Goal: Transaction & Acquisition: Download file/media

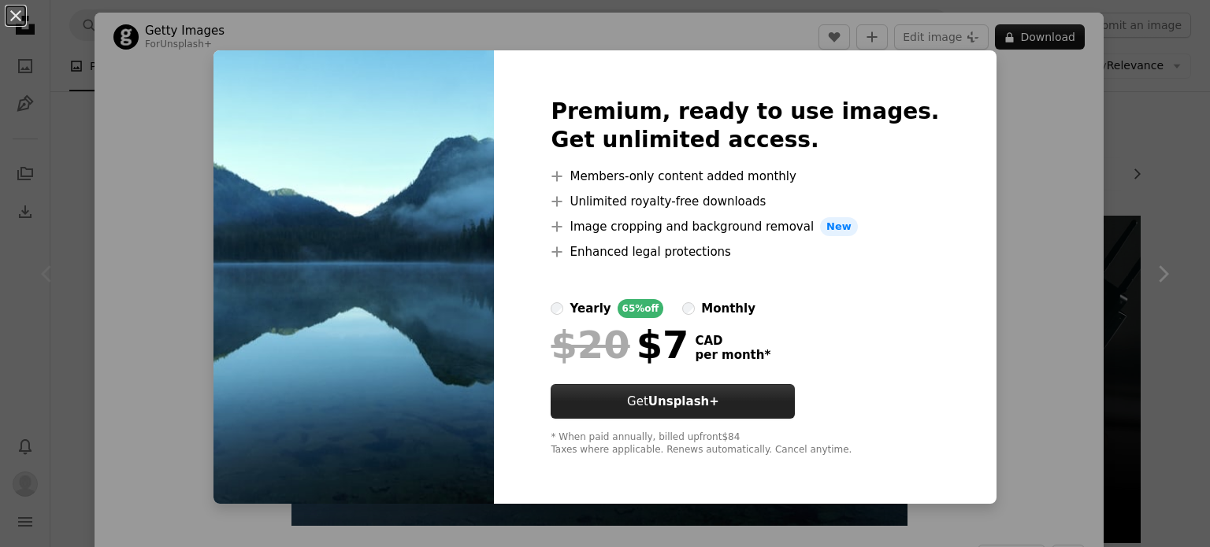
click at [765, 402] on link "Get Unsplash+" at bounding box center [673, 401] width 244 height 35
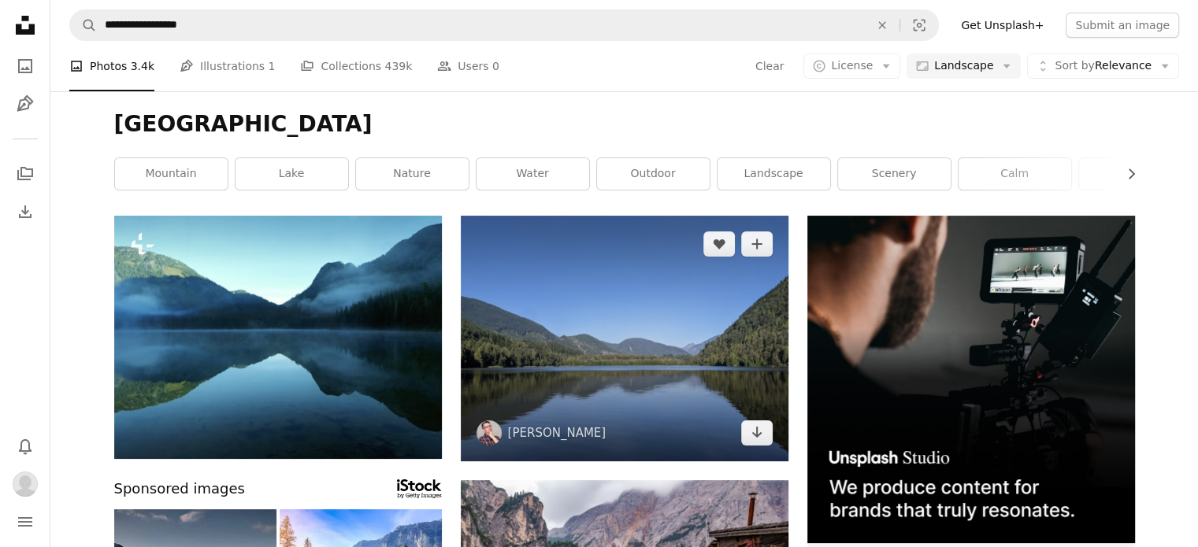
click at [657, 339] on img at bounding box center [625, 339] width 328 height 246
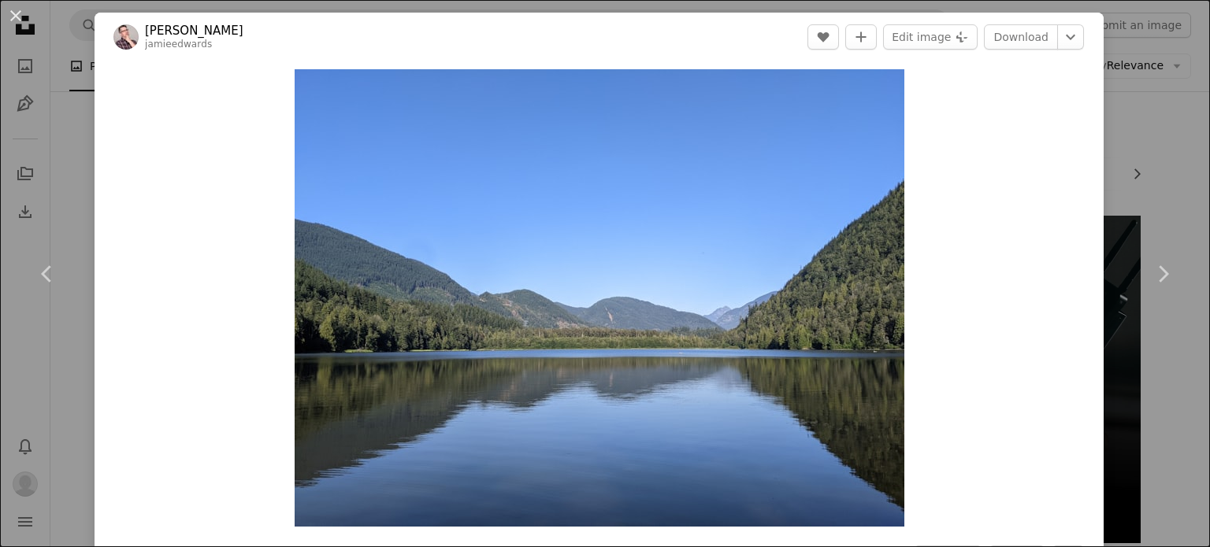
click at [82, 136] on div "An X shape Chevron left Chevron right [PERSON_NAME] jamieedwards A heart A plus…" at bounding box center [605, 273] width 1210 height 547
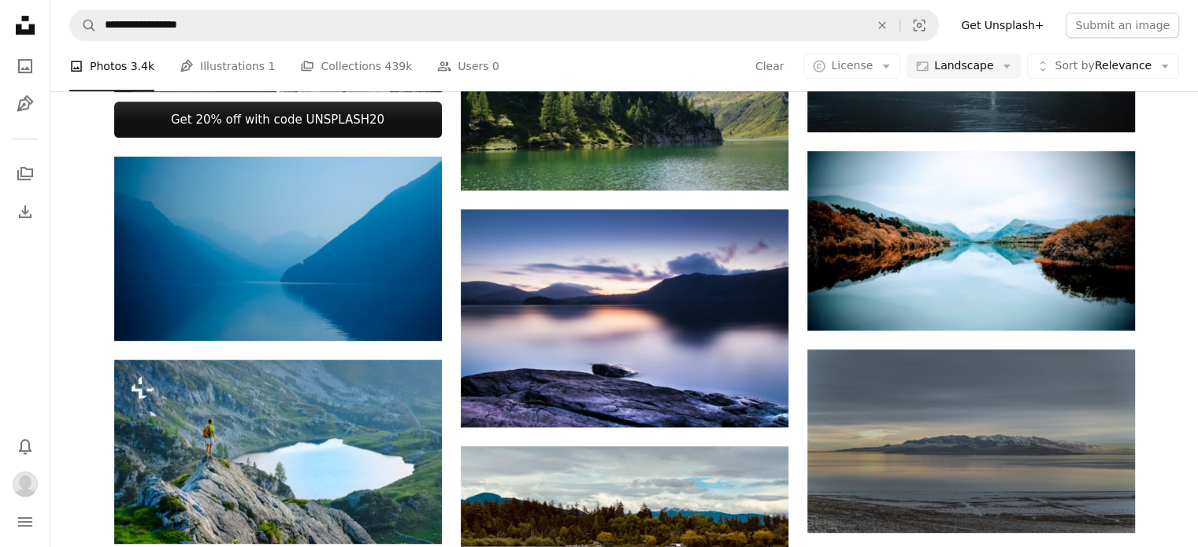
scroll to position [788, 0]
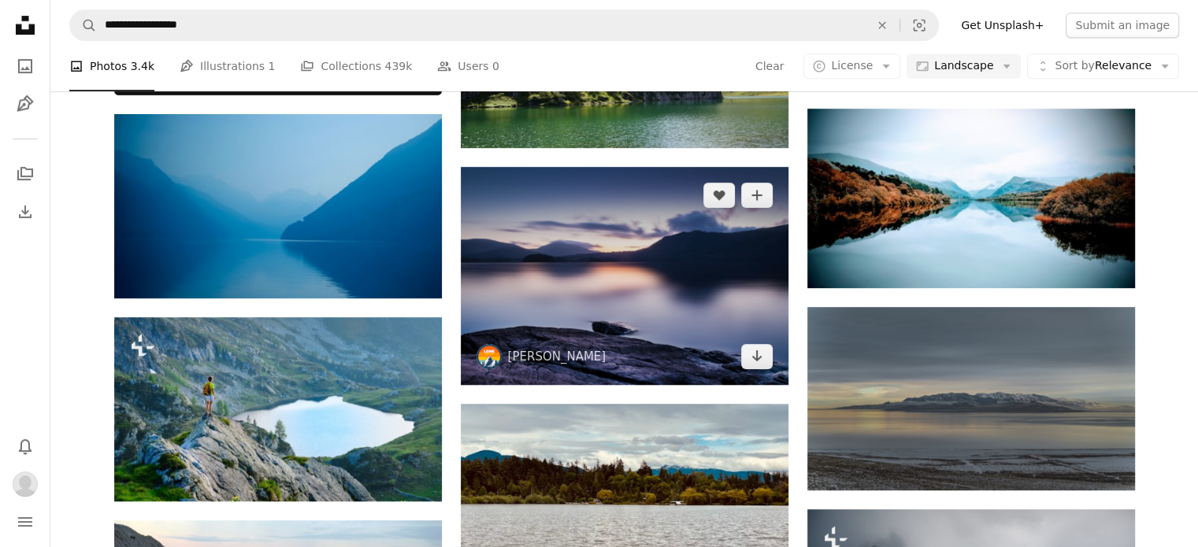
click at [570, 272] on img at bounding box center [625, 276] width 328 height 218
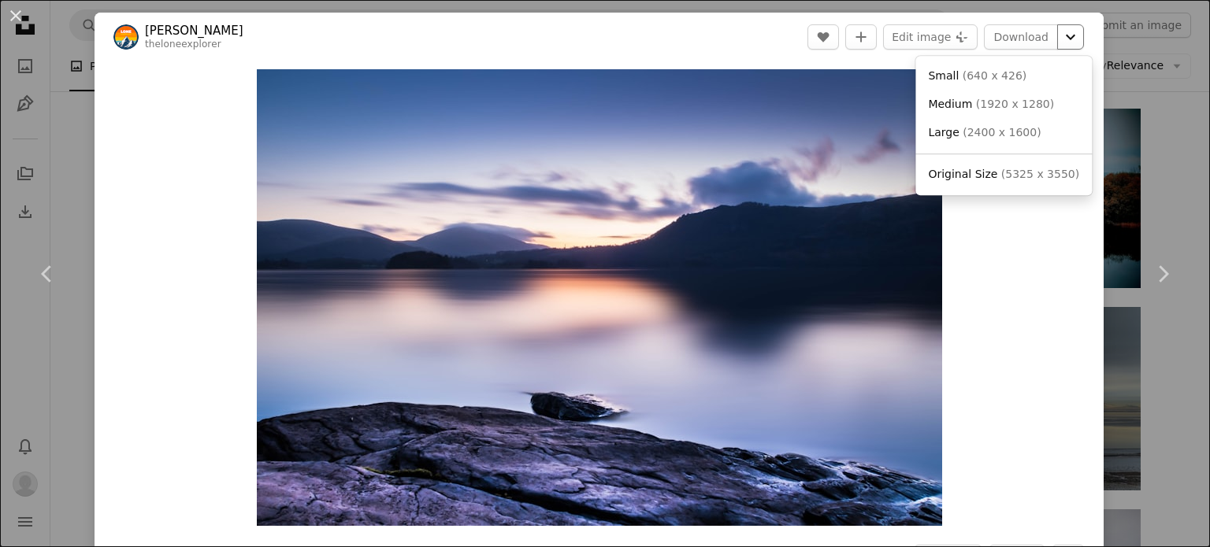
click at [1058, 32] on icon "Chevron down" at bounding box center [1070, 37] width 25 height 19
click at [980, 172] on span "Original Size" at bounding box center [962, 174] width 69 height 13
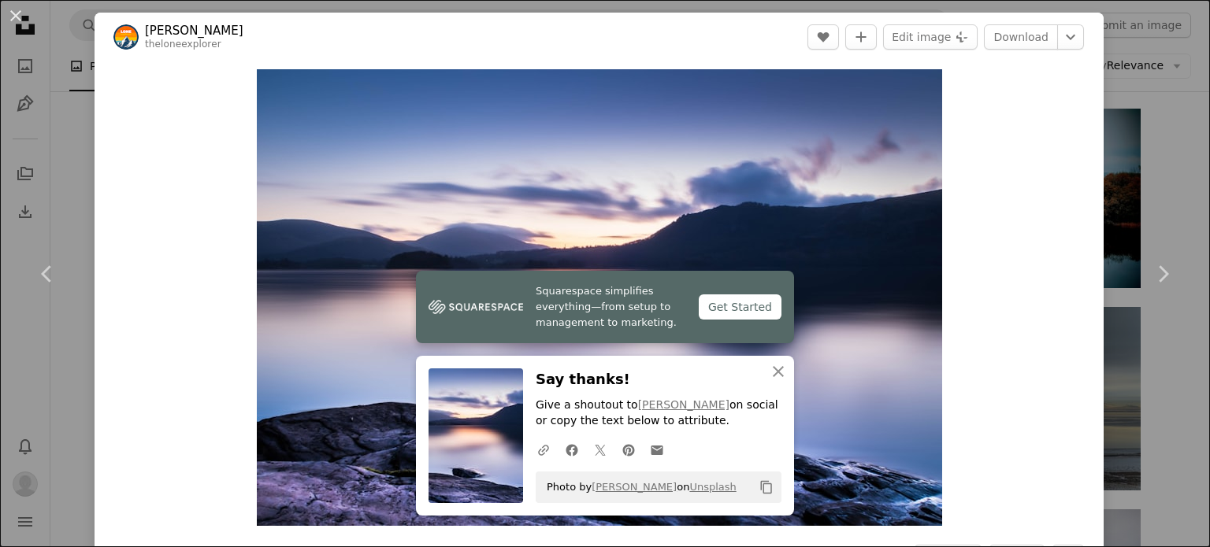
click at [57, 157] on div "An X shape Chevron left Chevron right [PERSON_NAME] theloneexplorer A heart A p…" at bounding box center [605, 273] width 1210 height 547
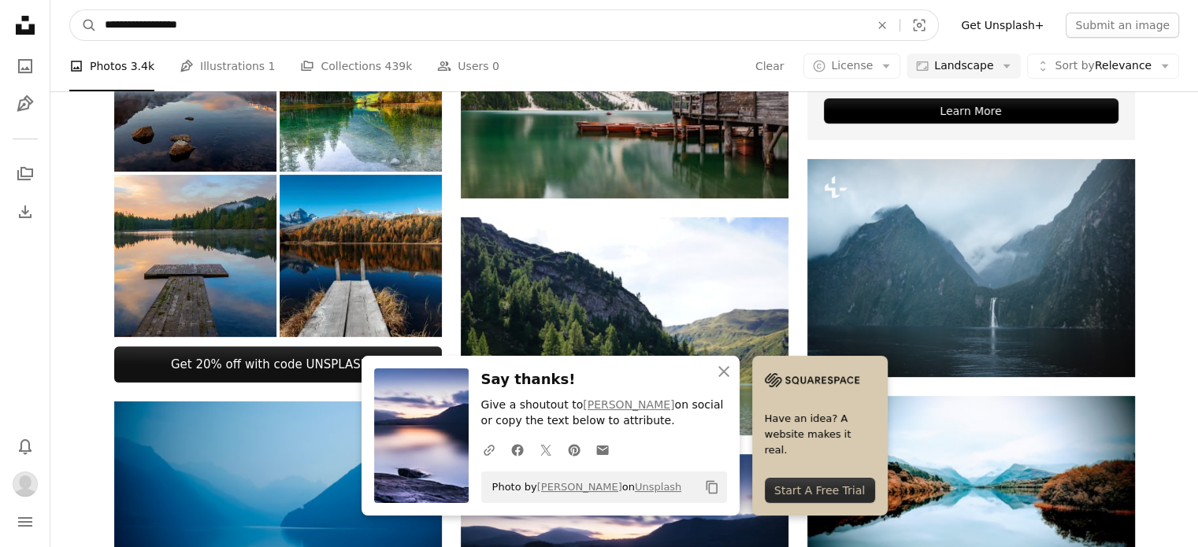
scroll to position [393, 0]
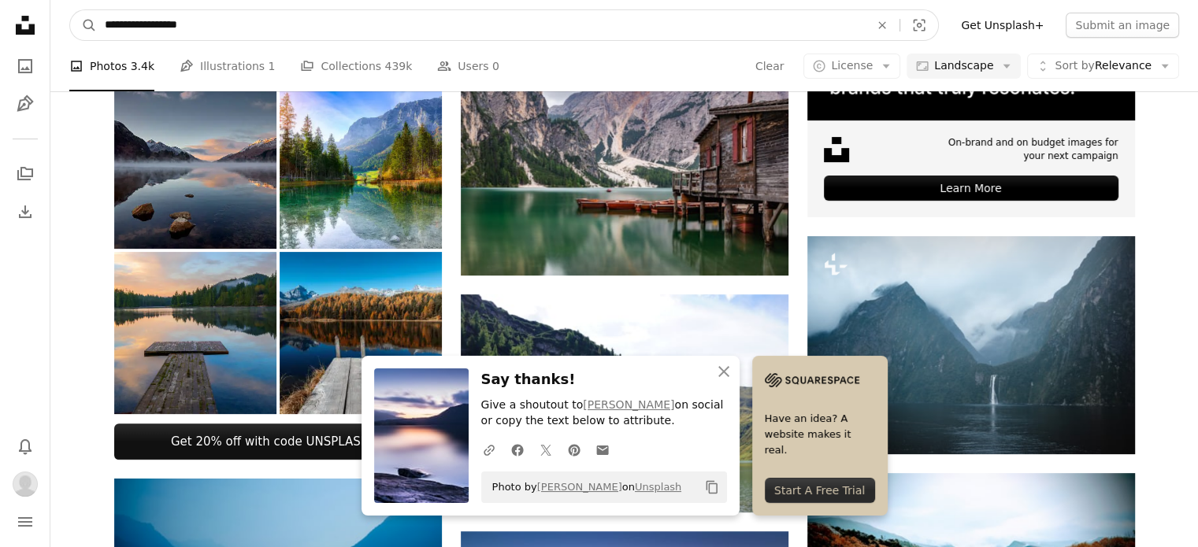
drag, startPoint x: 271, startPoint y: 27, endPoint x: 74, endPoint y: 2, distance: 198.5
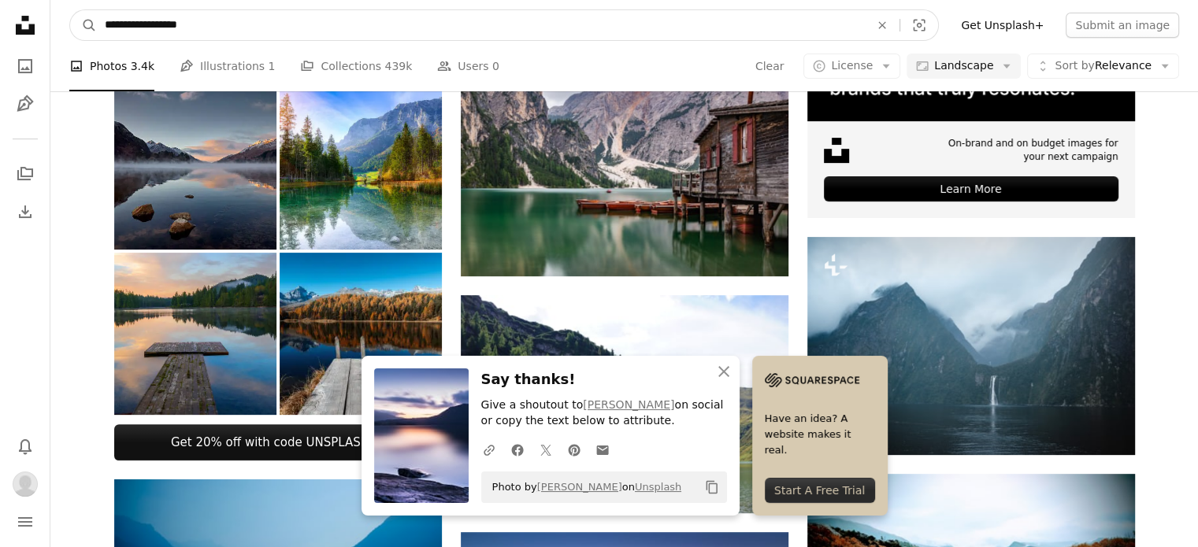
click at [74, 2] on nav "**********" at bounding box center [624, 25] width 1148 height 50
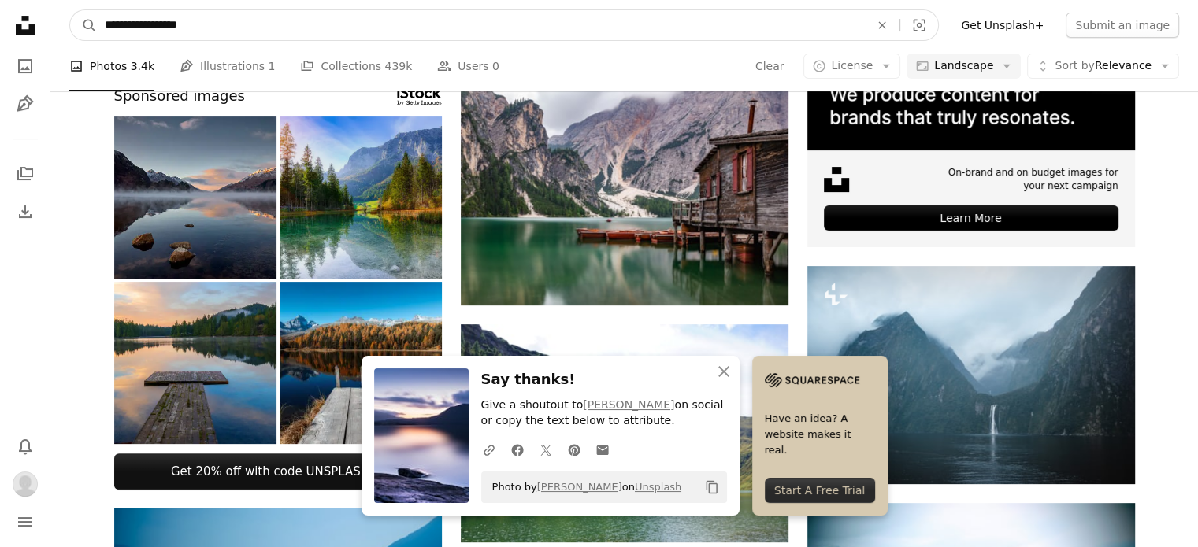
paste input "**********"
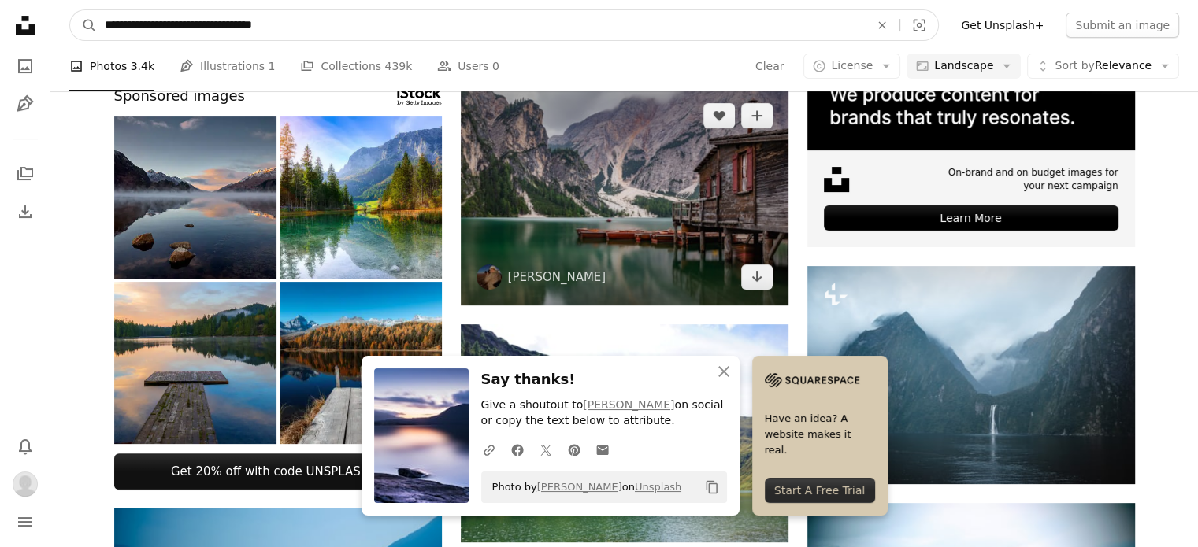
type input "**********"
click button "A magnifying glass" at bounding box center [83, 25] width 27 height 30
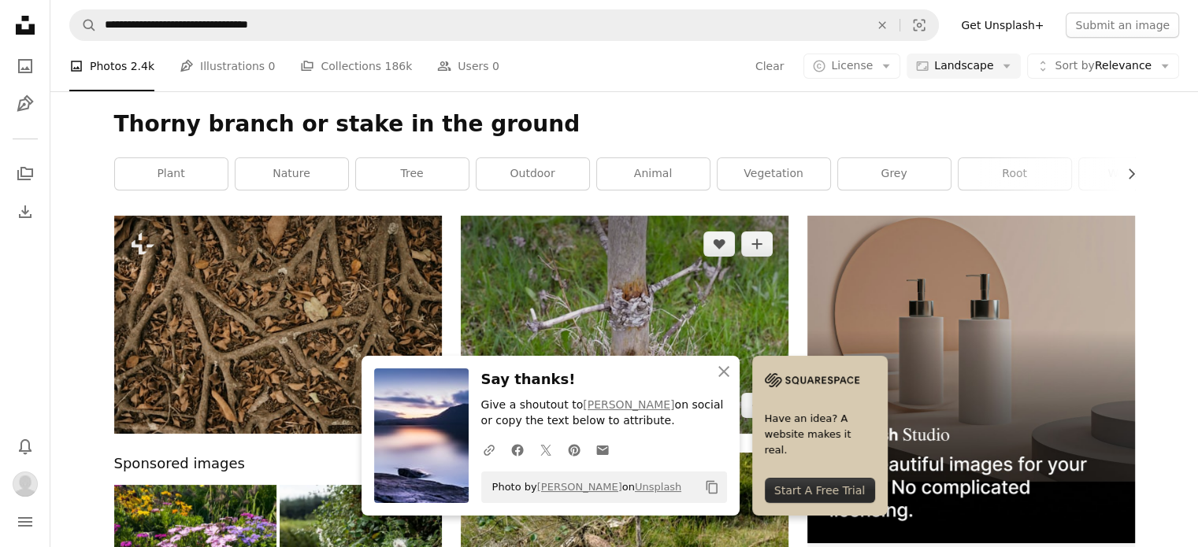
scroll to position [262, 0]
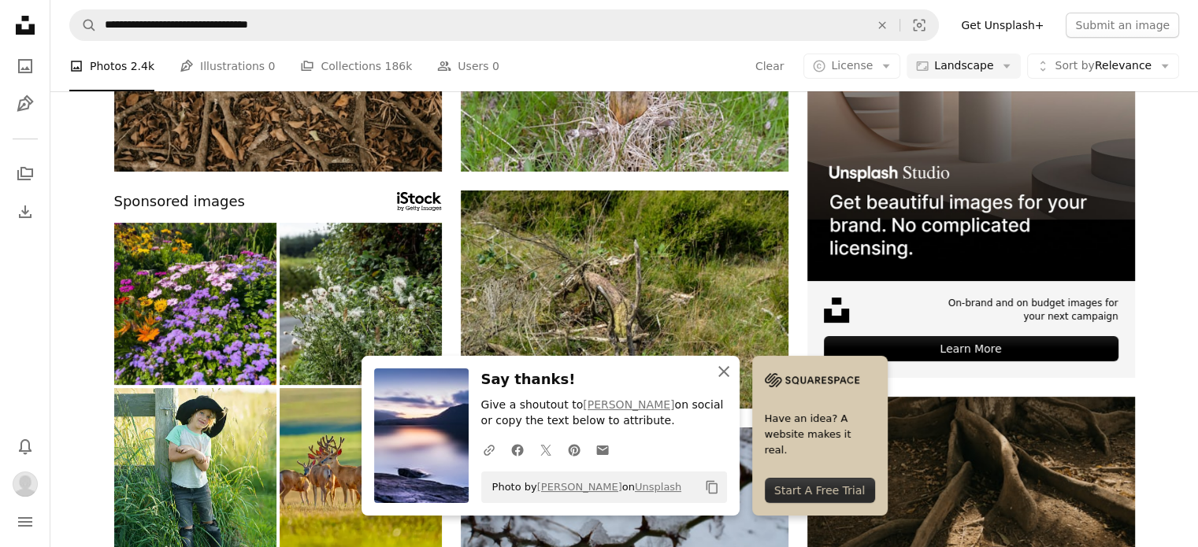
click at [721, 372] on icon "An X shape" at bounding box center [723, 371] width 19 height 19
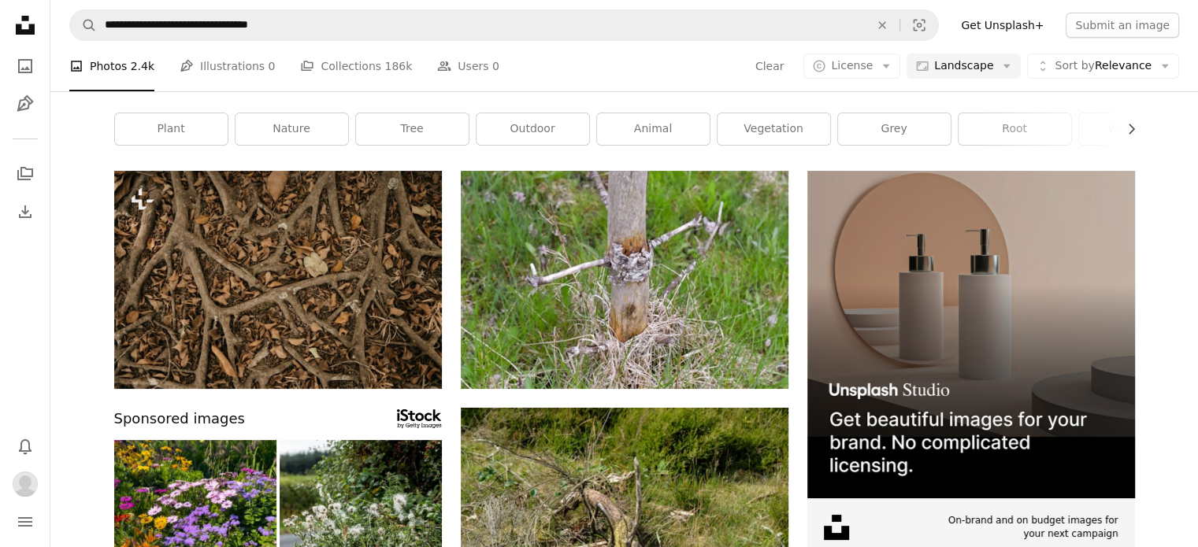
scroll to position [0, 0]
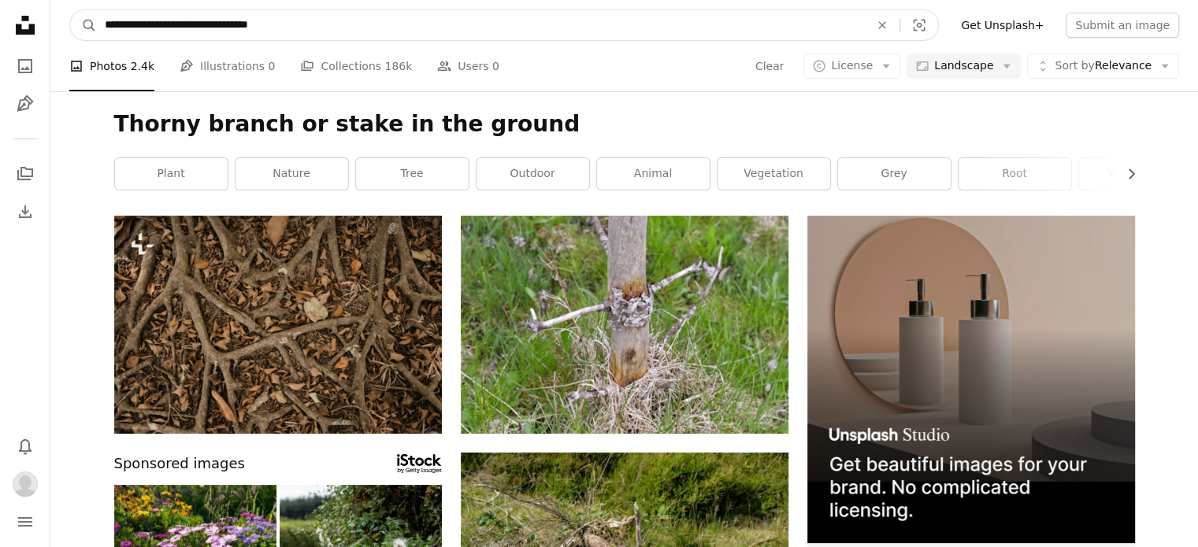
drag, startPoint x: 177, startPoint y: 24, endPoint x: 402, endPoint y: 37, distance: 224.8
click at [402, 37] on input "**********" at bounding box center [481, 25] width 768 height 30
type input "**********"
click button "A magnifying glass" at bounding box center [83, 25] width 27 height 30
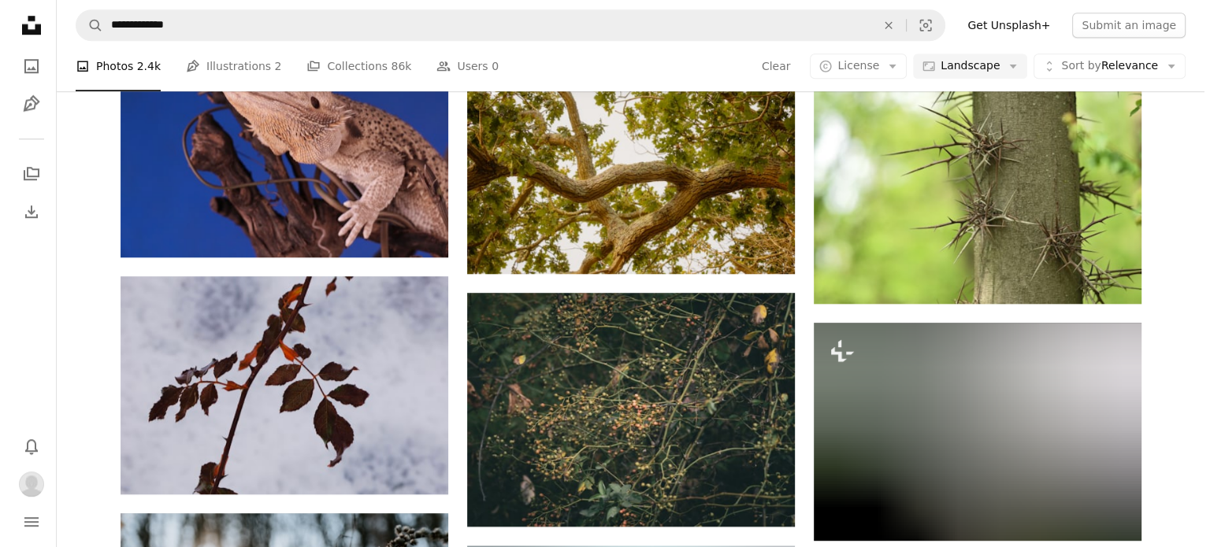
scroll to position [1050, 0]
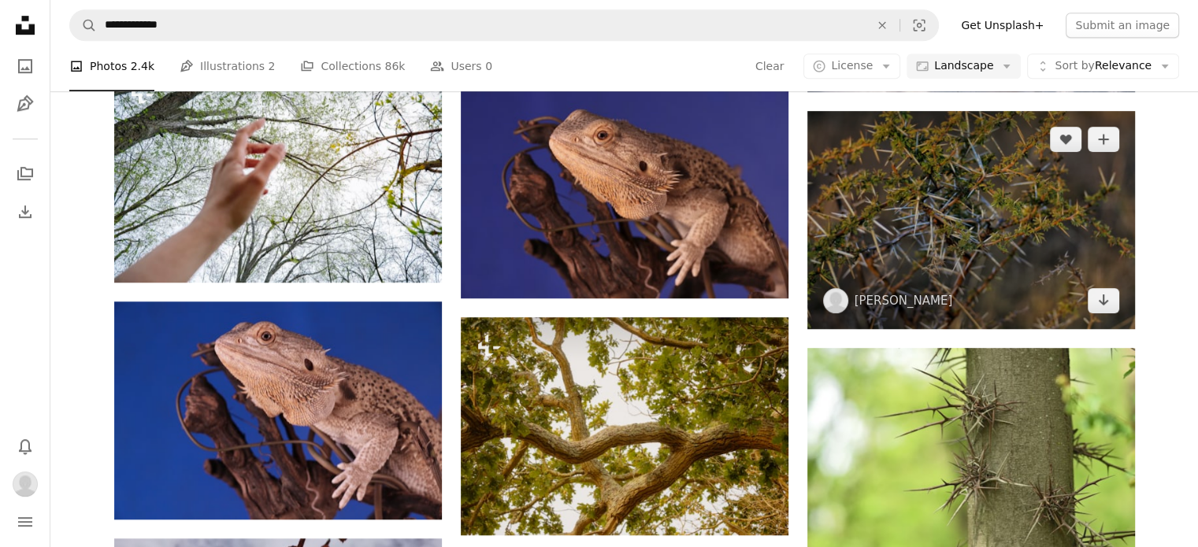
click at [1005, 230] on img at bounding box center [971, 220] width 328 height 218
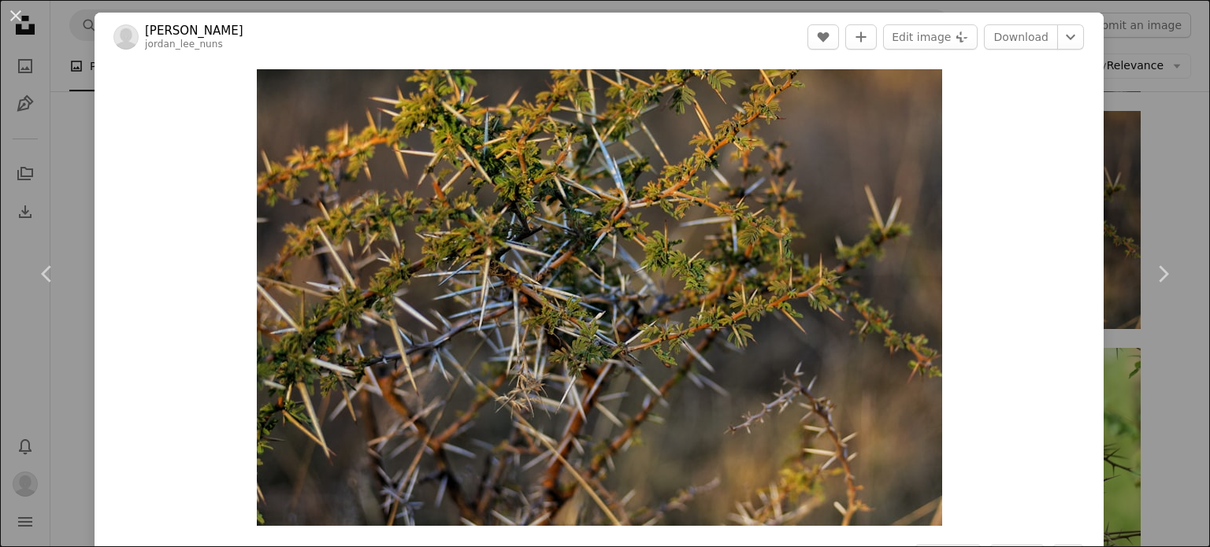
click at [72, 135] on div "An X shape Chevron left Chevron right Jordan Nuns jordan_lee_nuns A heart A plu…" at bounding box center [605, 273] width 1210 height 547
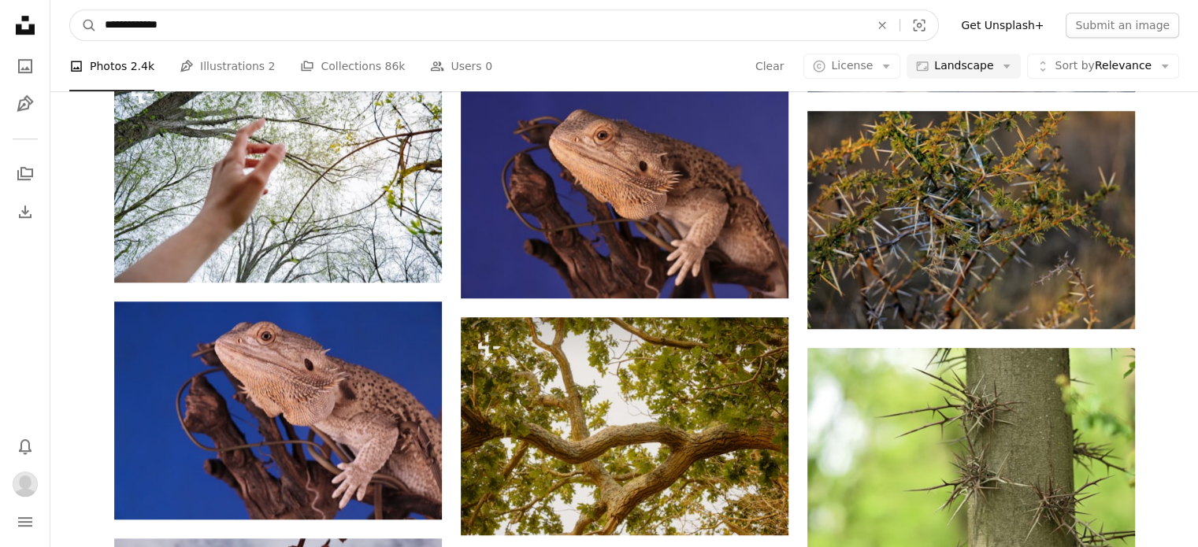
click at [165, 20] on input "**********" at bounding box center [481, 25] width 768 height 30
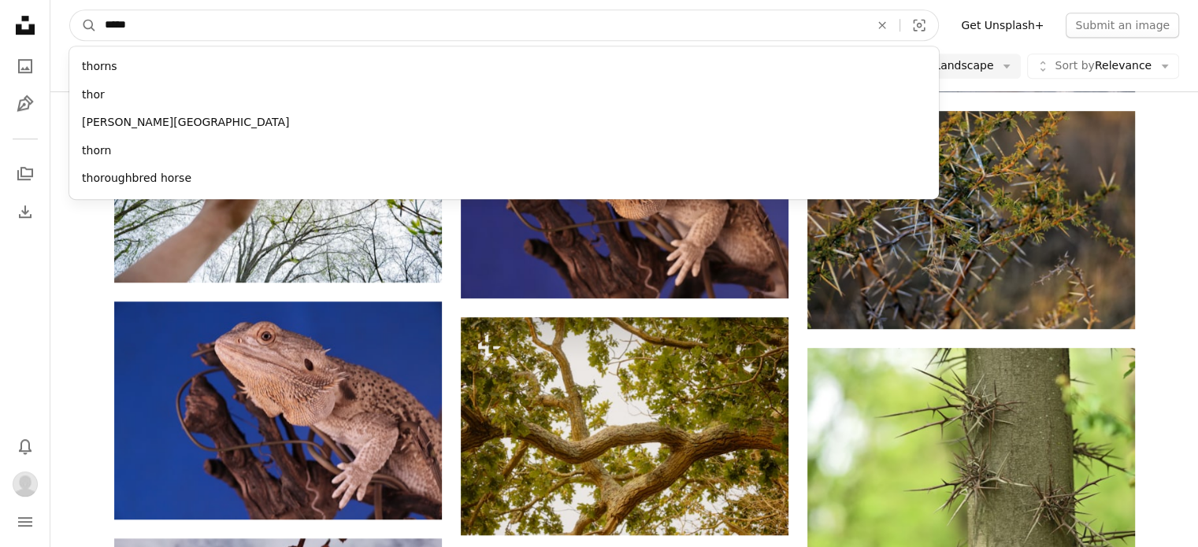
type input "******"
click button "A magnifying glass" at bounding box center [83, 25] width 27 height 30
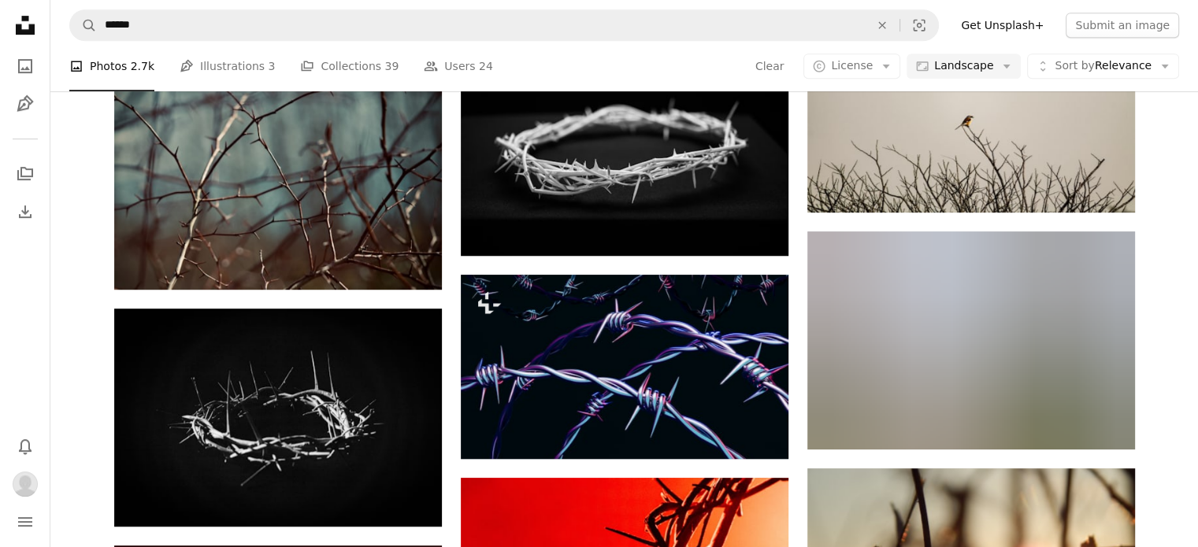
scroll to position [788, 0]
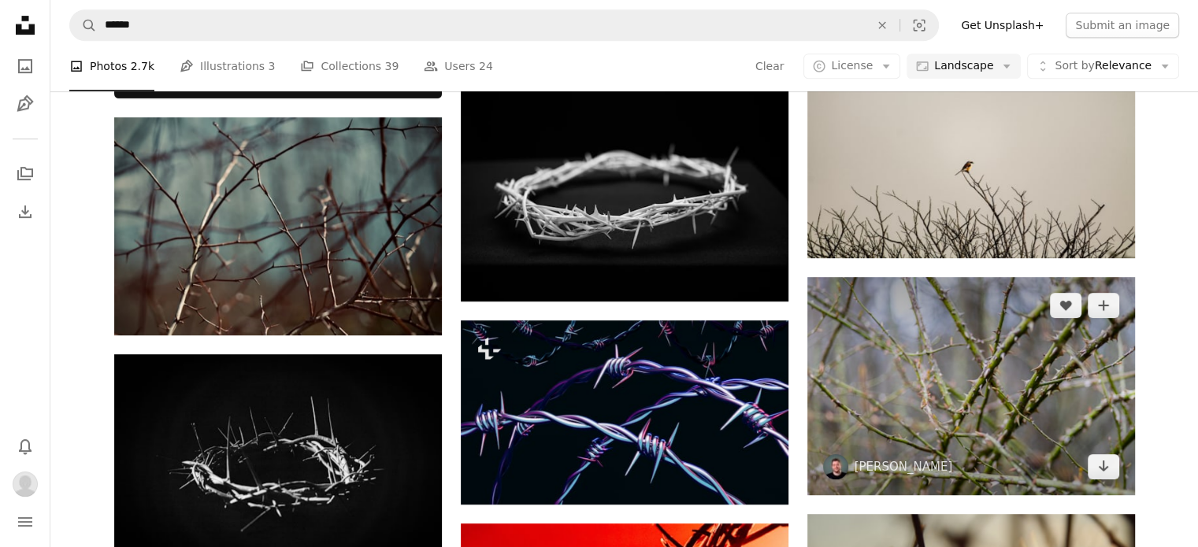
click at [937, 392] on img at bounding box center [971, 386] width 328 height 218
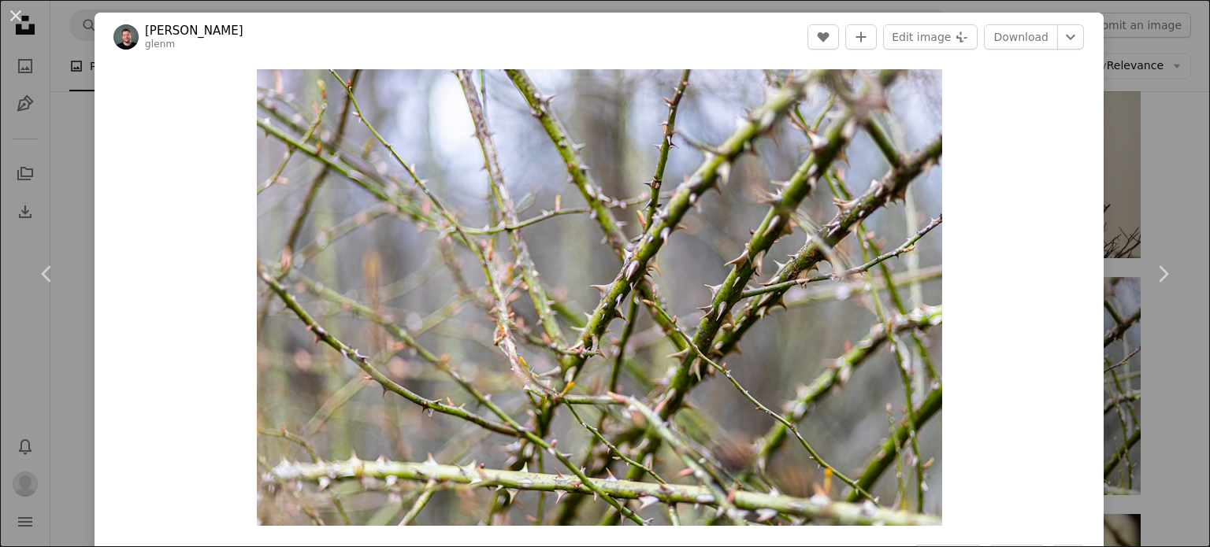
click at [1155, 163] on div "An X shape Chevron left Chevron right [PERSON_NAME] glenm A heart A plus sign E…" at bounding box center [605, 273] width 1210 height 547
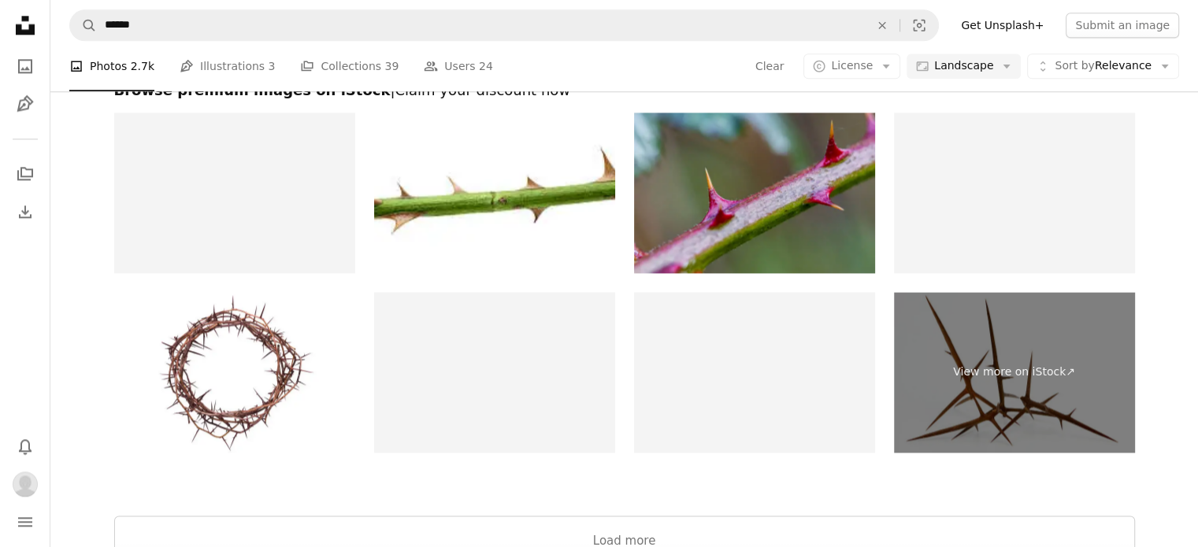
scroll to position [2299, 0]
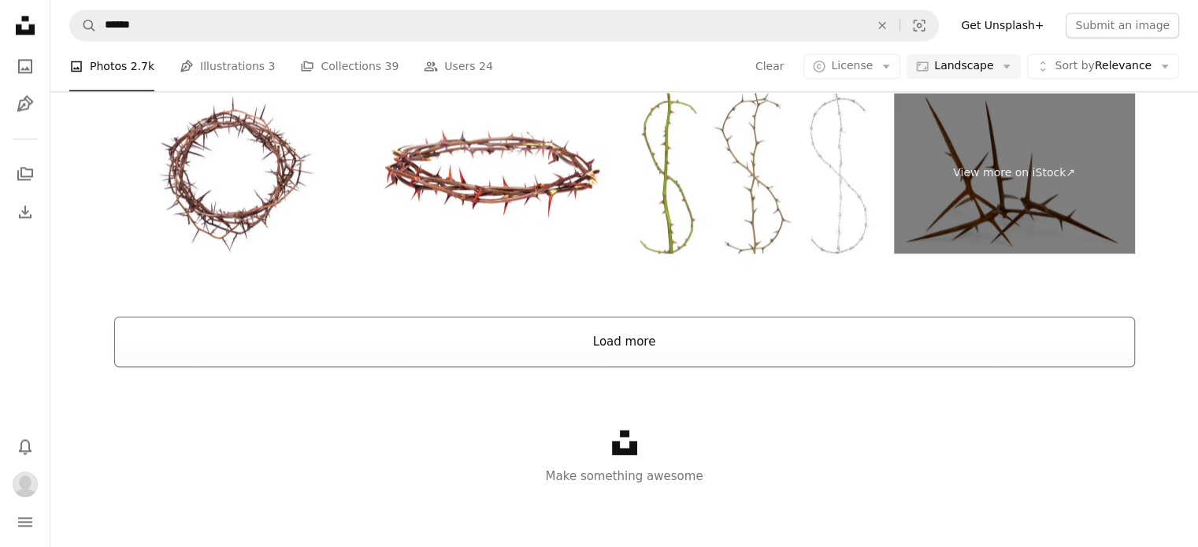
click at [778, 343] on button "Load more" at bounding box center [624, 342] width 1021 height 50
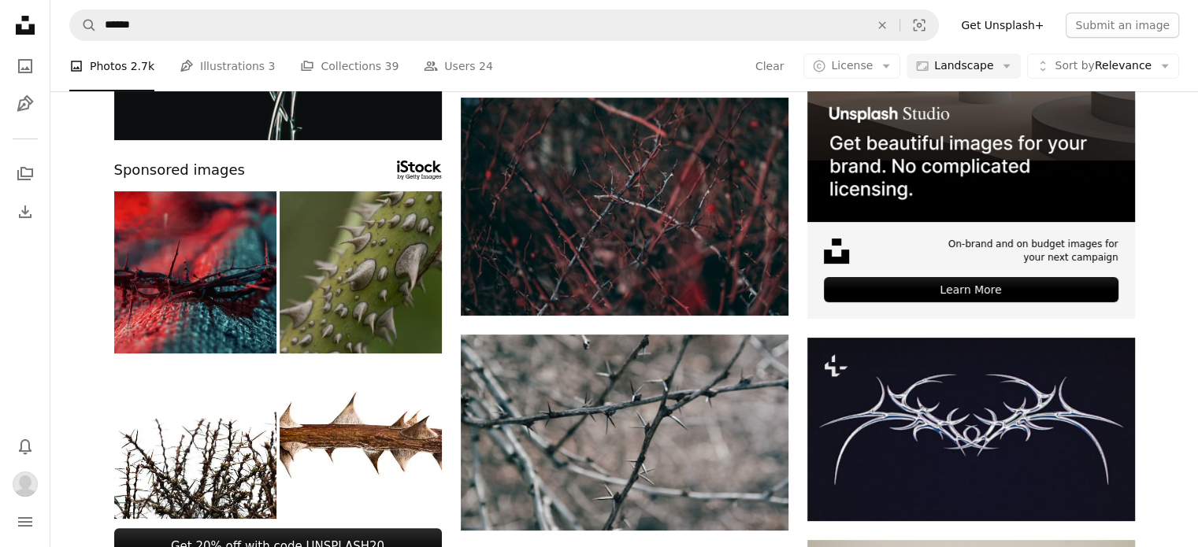
scroll to position [0, 0]
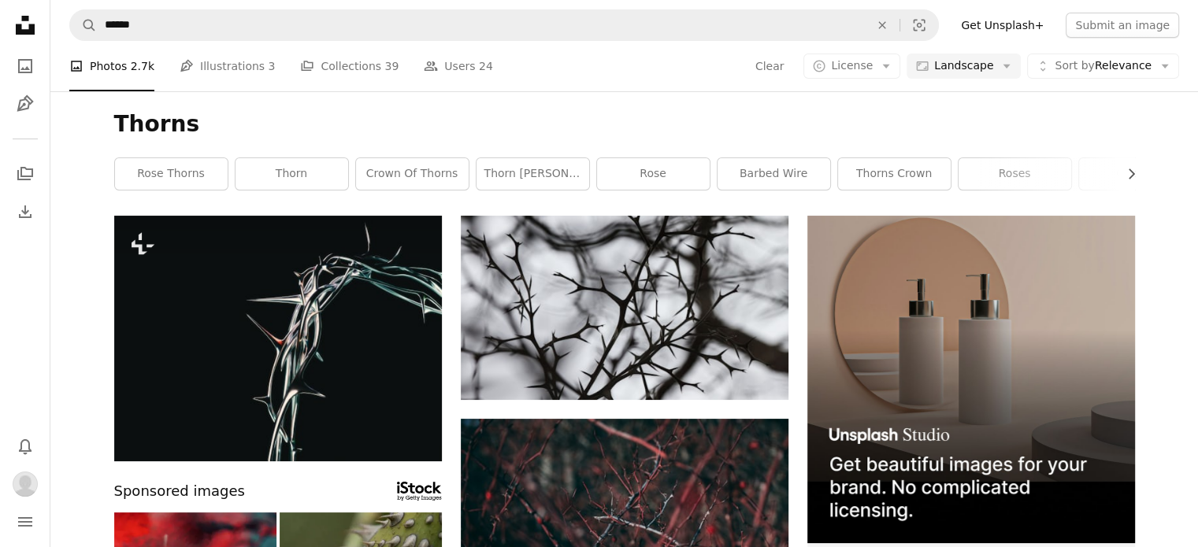
click at [167, 6] on nav "A magnifying glass ****** An X shape Visual search Filters Get Unsplash+ Submit…" at bounding box center [624, 25] width 1148 height 50
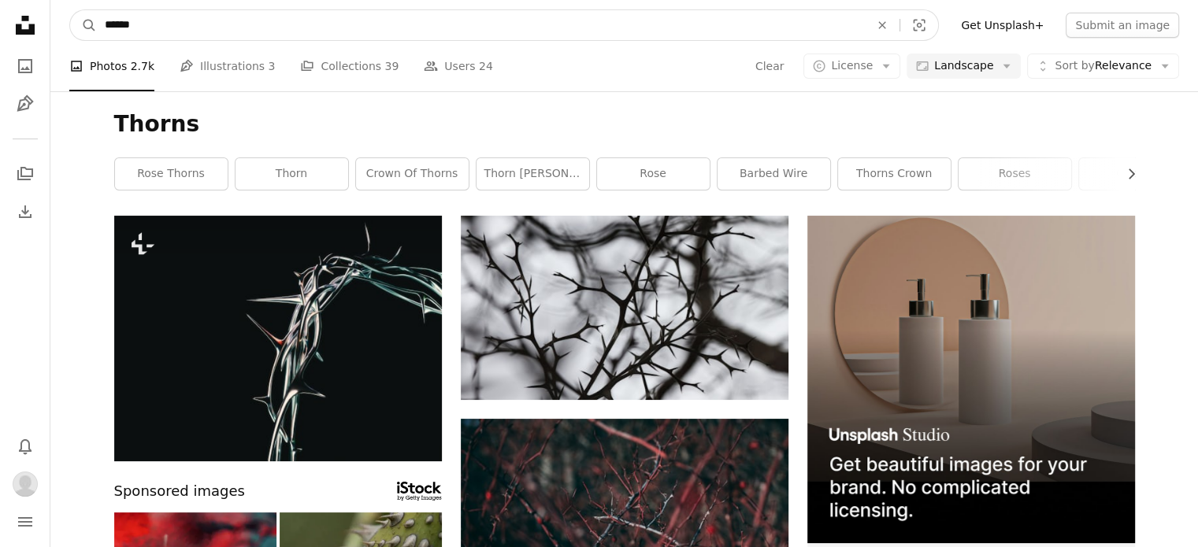
click at [182, 28] on input "******" at bounding box center [481, 25] width 768 height 30
type input "**********"
click at [70, 10] on button "A magnifying glass" at bounding box center [83, 25] width 27 height 30
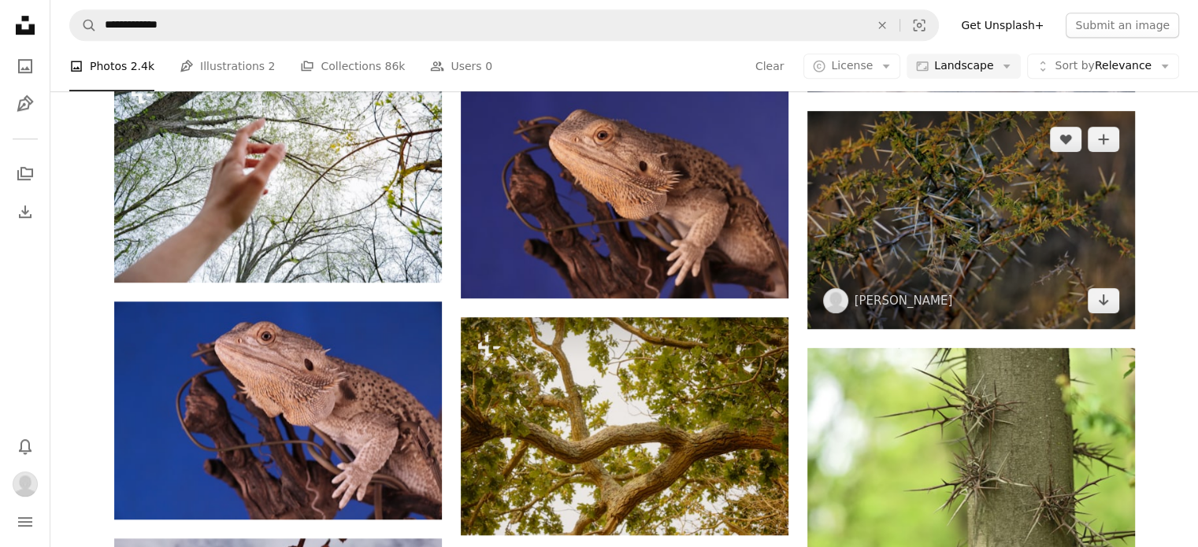
scroll to position [1312, 0]
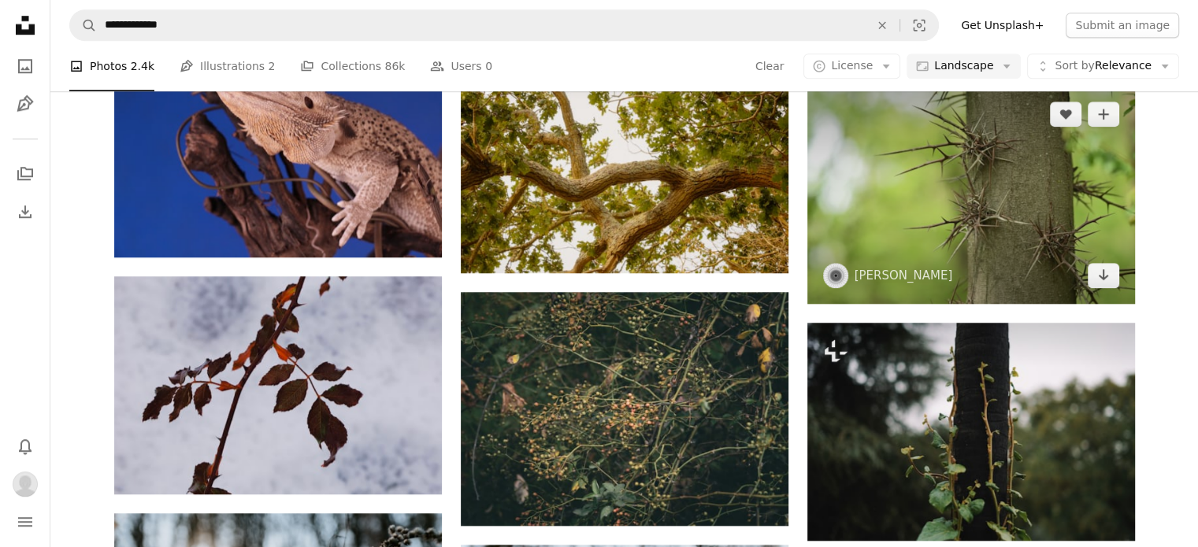
click at [1040, 216] on img at bounding box center [971, 195] width 328 height 218
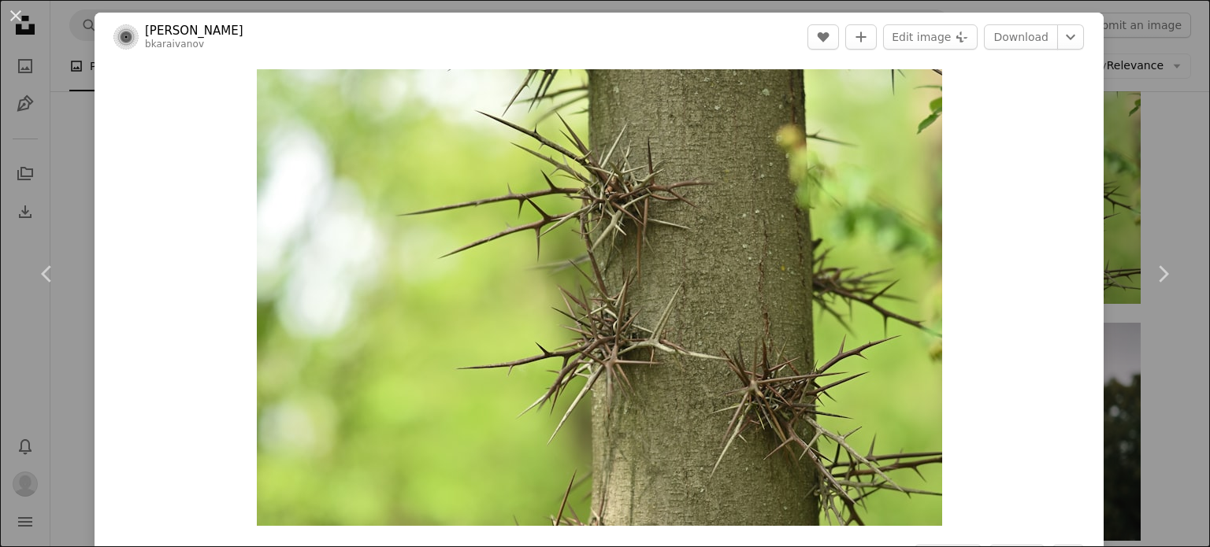
click at [1155, 150] on div "An X shape Chevron left Chevron right Bozhin Karaivanov bkaraivanov A heart A p…" at bounding box center [605, 273] width 1210 height 547
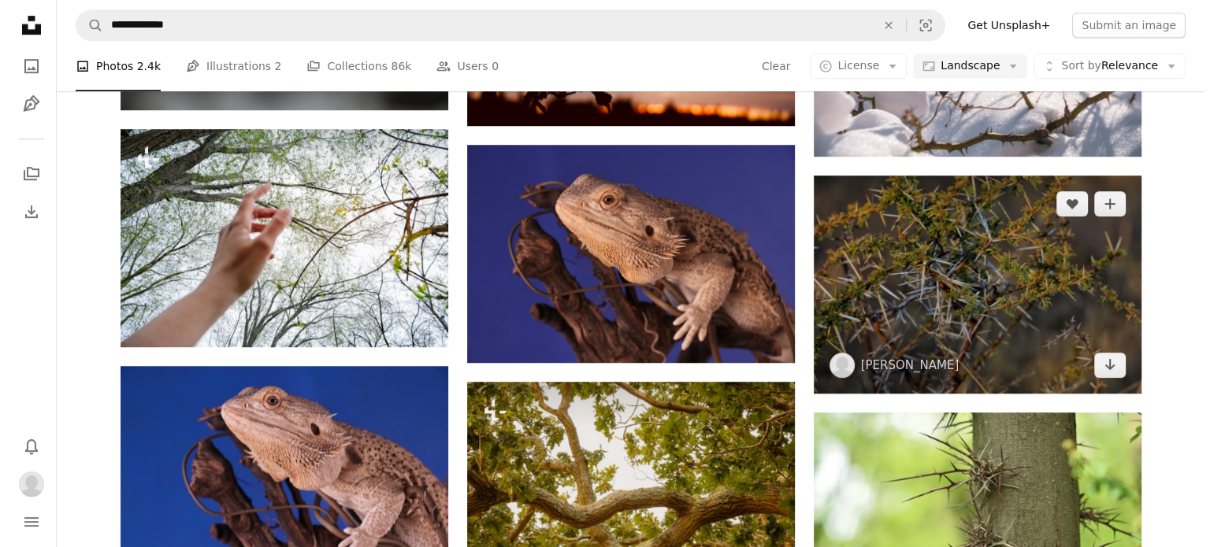
scroll to position [1050, 0]
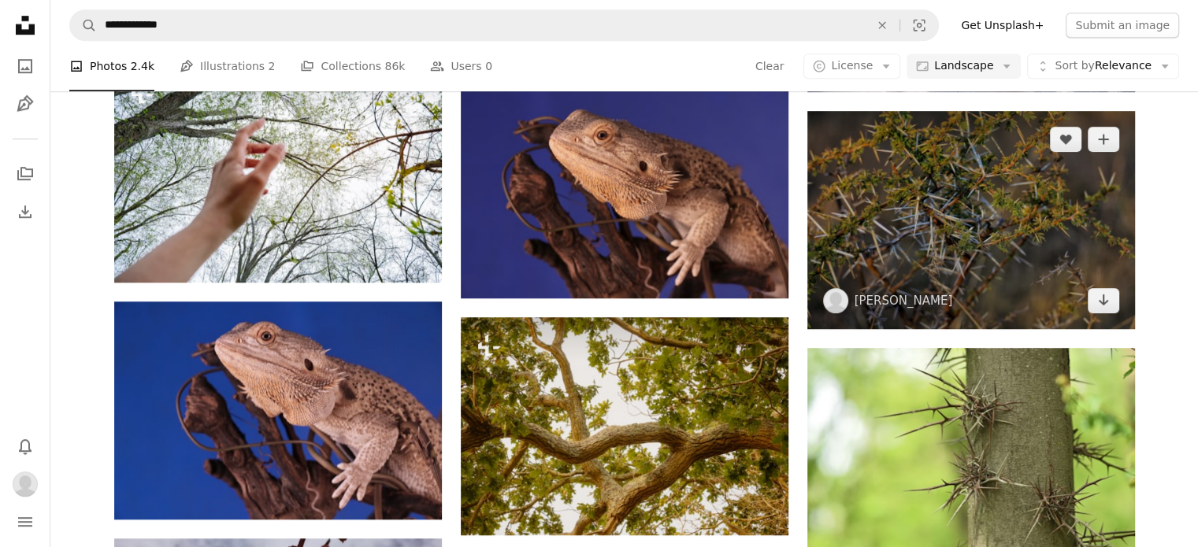
click at [953, 250] on img at bounding box center [971, 220] width 328 height 218
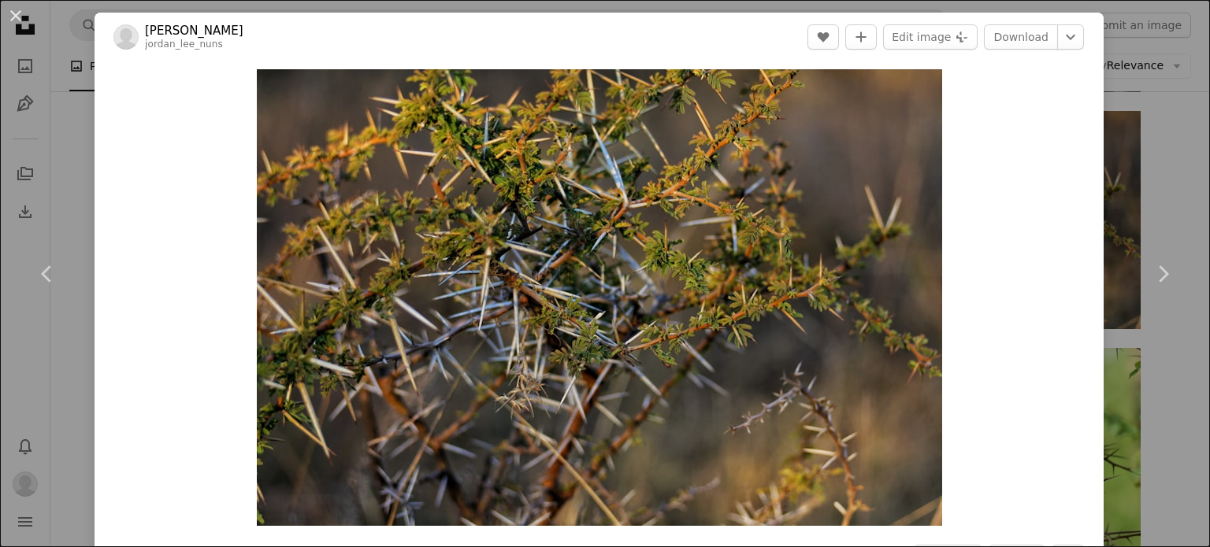
click at [1168, 185] on div "An X shape Chevron left Chevron right Jordan Nuns jordan_lee_nuns A heart A plu…" at bounding box center [605, 273] width 1210 height 547
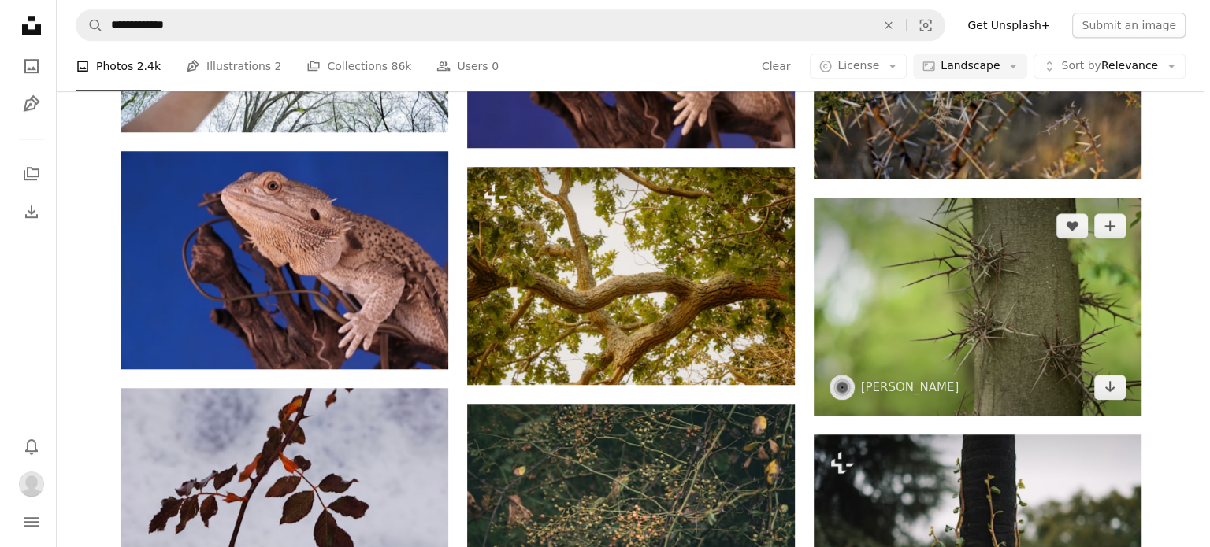
scroll to position [1312, 0]
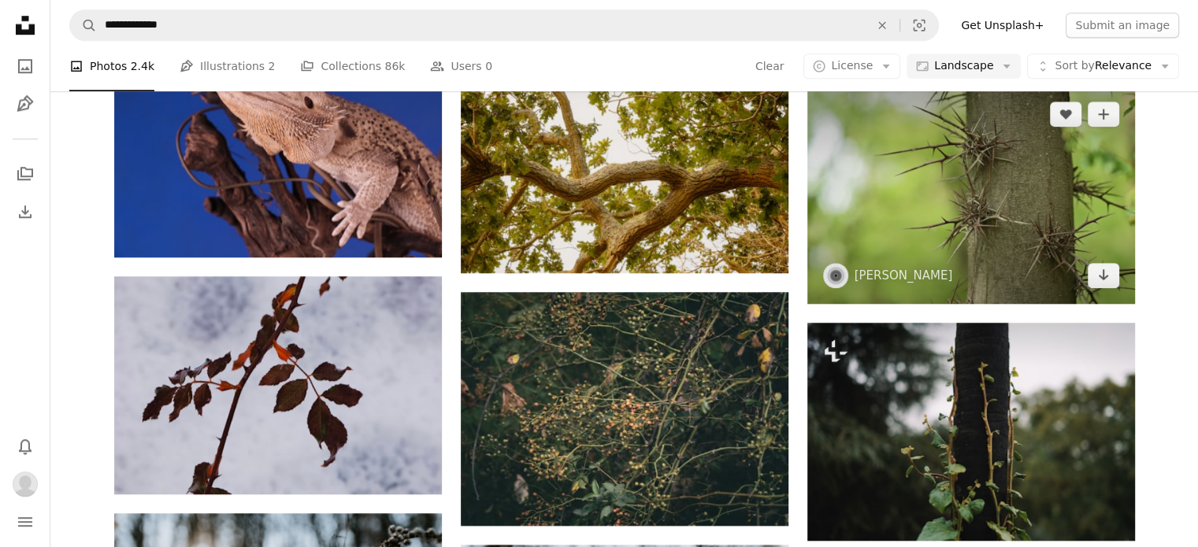
click at [980, 230] on img at bounding box center [971, 195] width 328 height 218
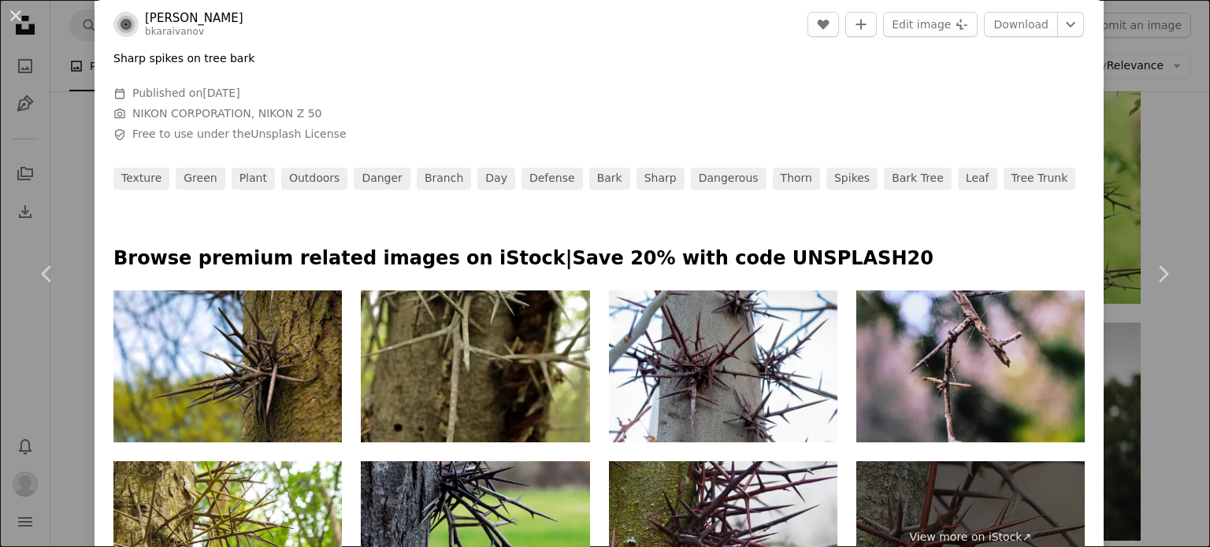
scroll to position [525, 0]
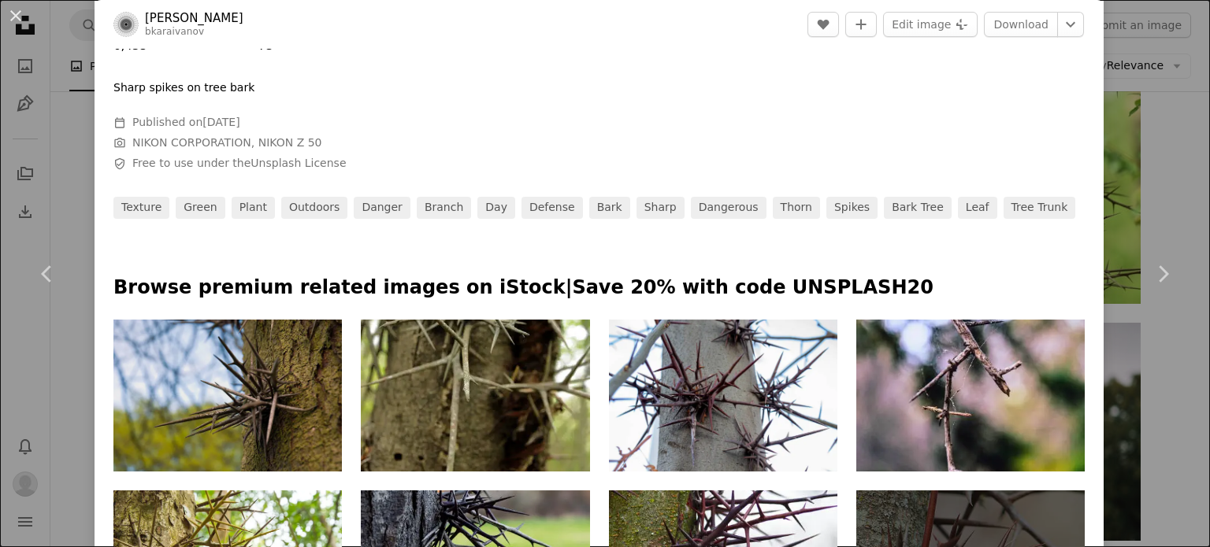
click at [253, 358] on img at bounding box center [227, 396] width 228 height 153
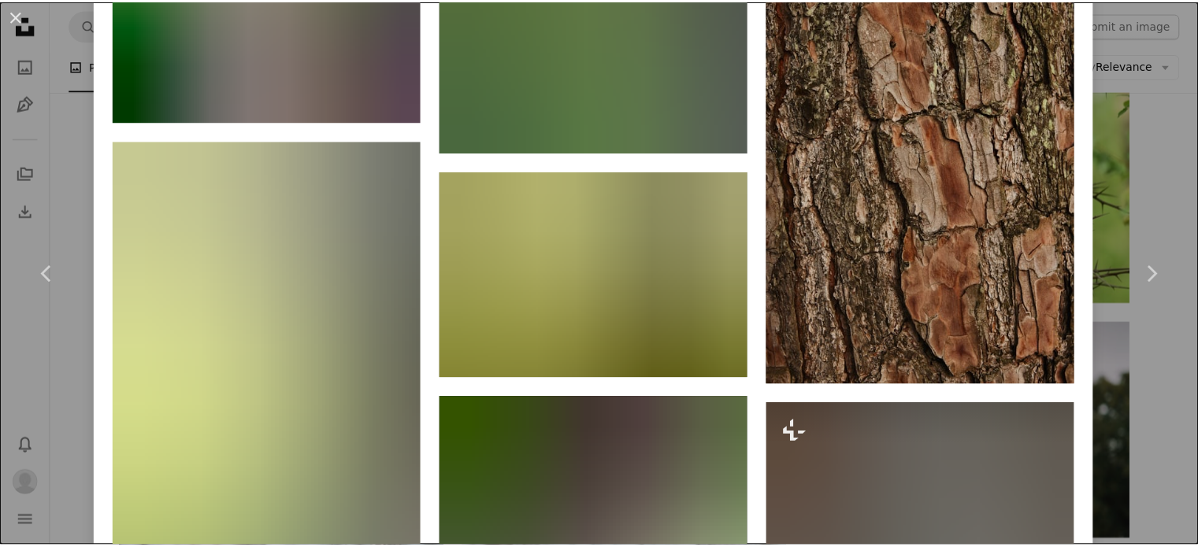
scroll to position [3675, 0]
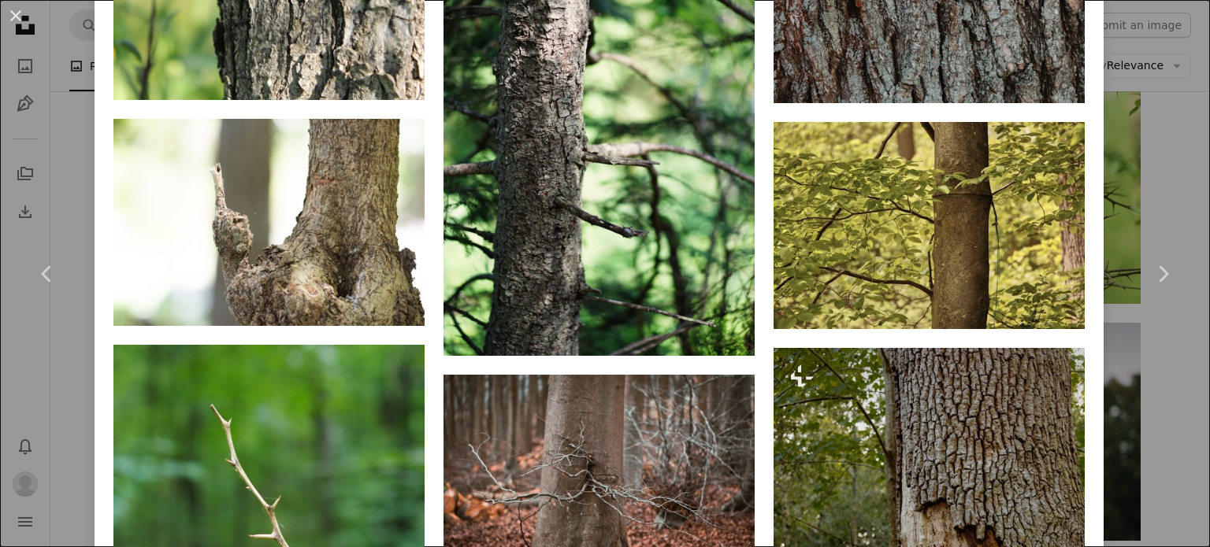
click at [63, 169] on div "An X shape Chevron left Chevron right Bozhin Karaivanov bkaraivanov A heart A p…" at bounding box center [605, 273] width 1210 height 547
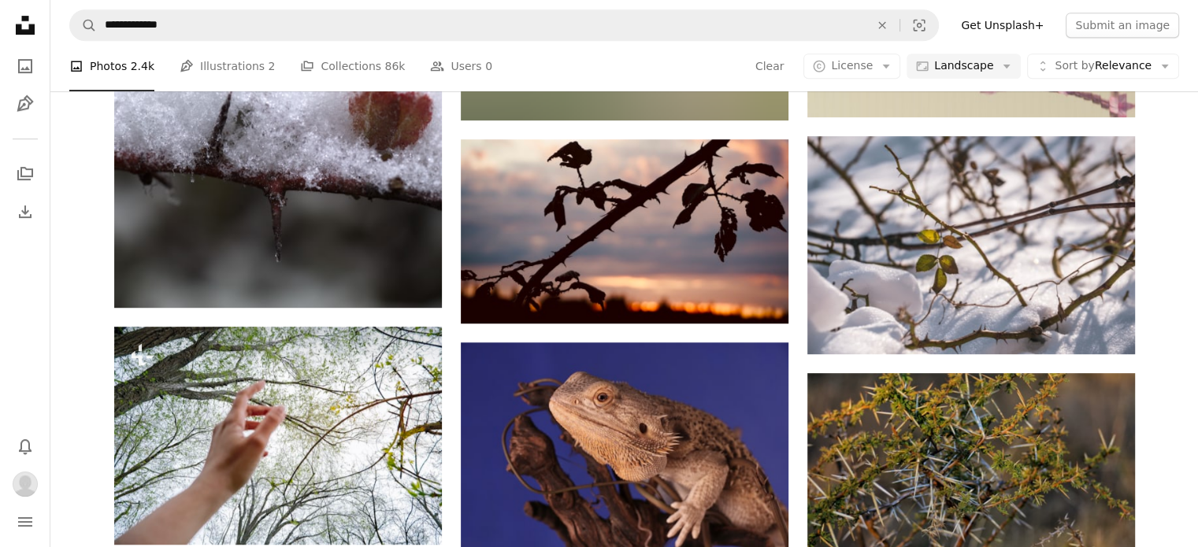
scroll to position [1050, 0]
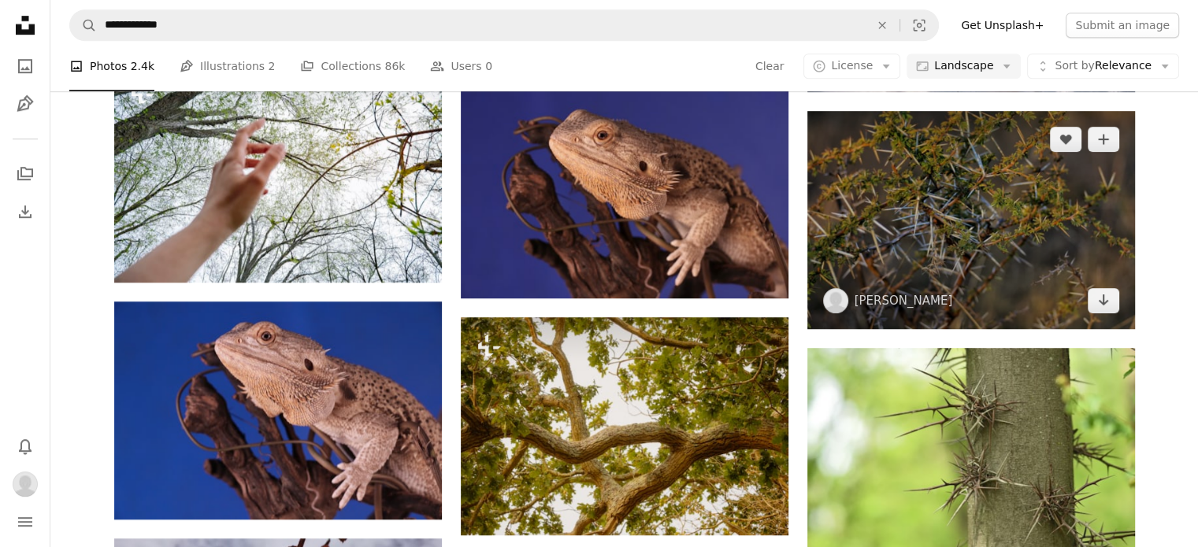
click at [961, 243] on img at bounding box center [971, 220] width 328 height 218
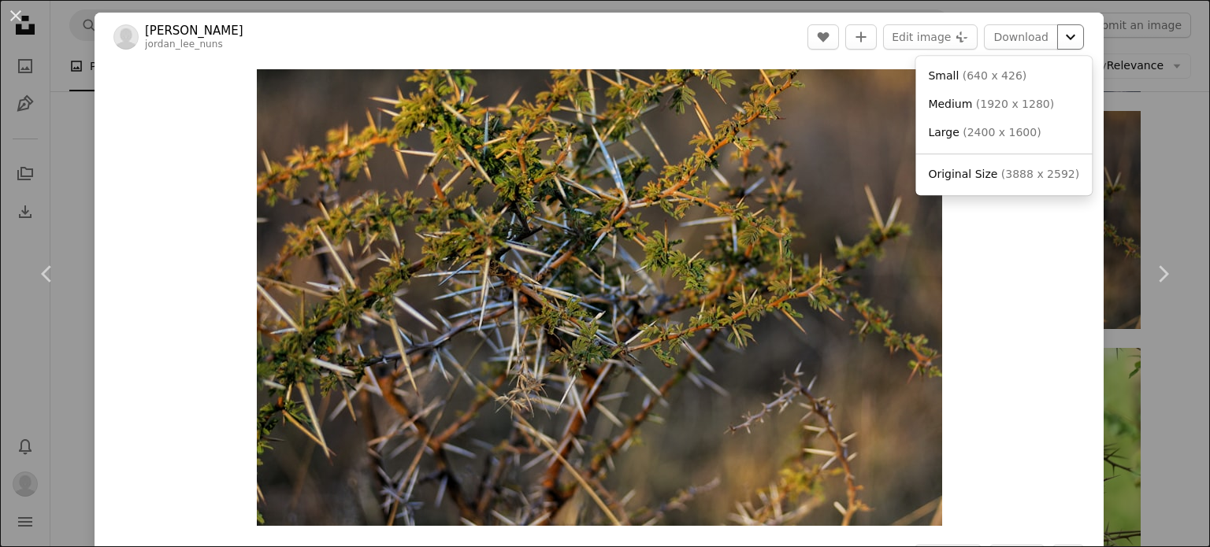
click at [1058, 43] on icon "Chevron down" at bounding box center [1070, 37] width 25 height 19
click at [988, 178] on span "Original Size" at bounding box center [962, 174] width 69 height 13
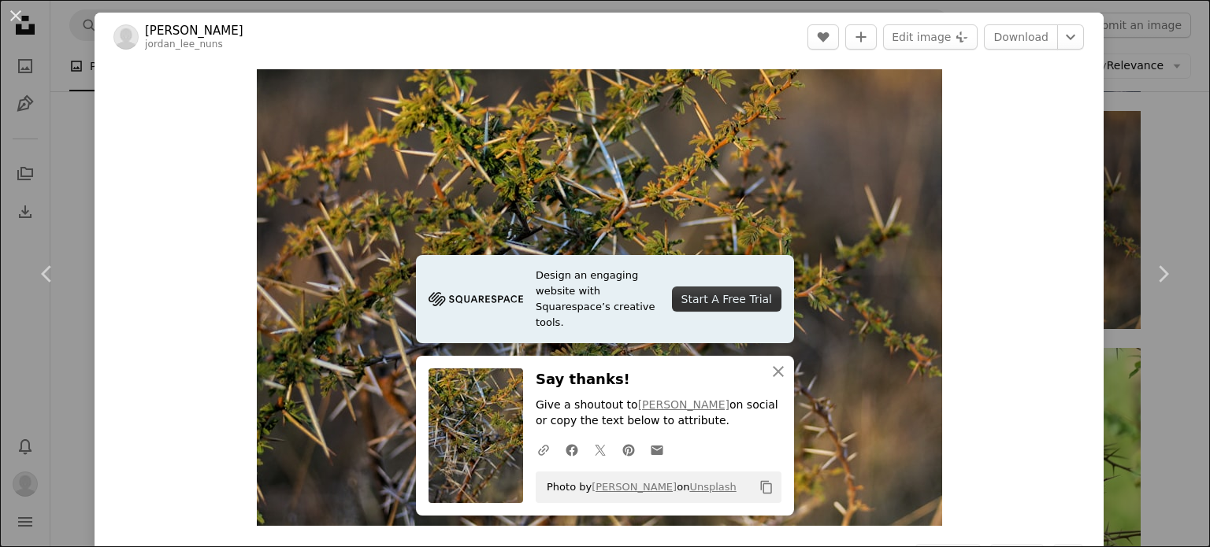
click at [76, 150] on div "An X shape Chevron left Chevron right Jordan Nuns jordan_lee_nuns A heart A plu…" at bounding box center [605, 273] width 1210 height 547
